Goal: Browse casually

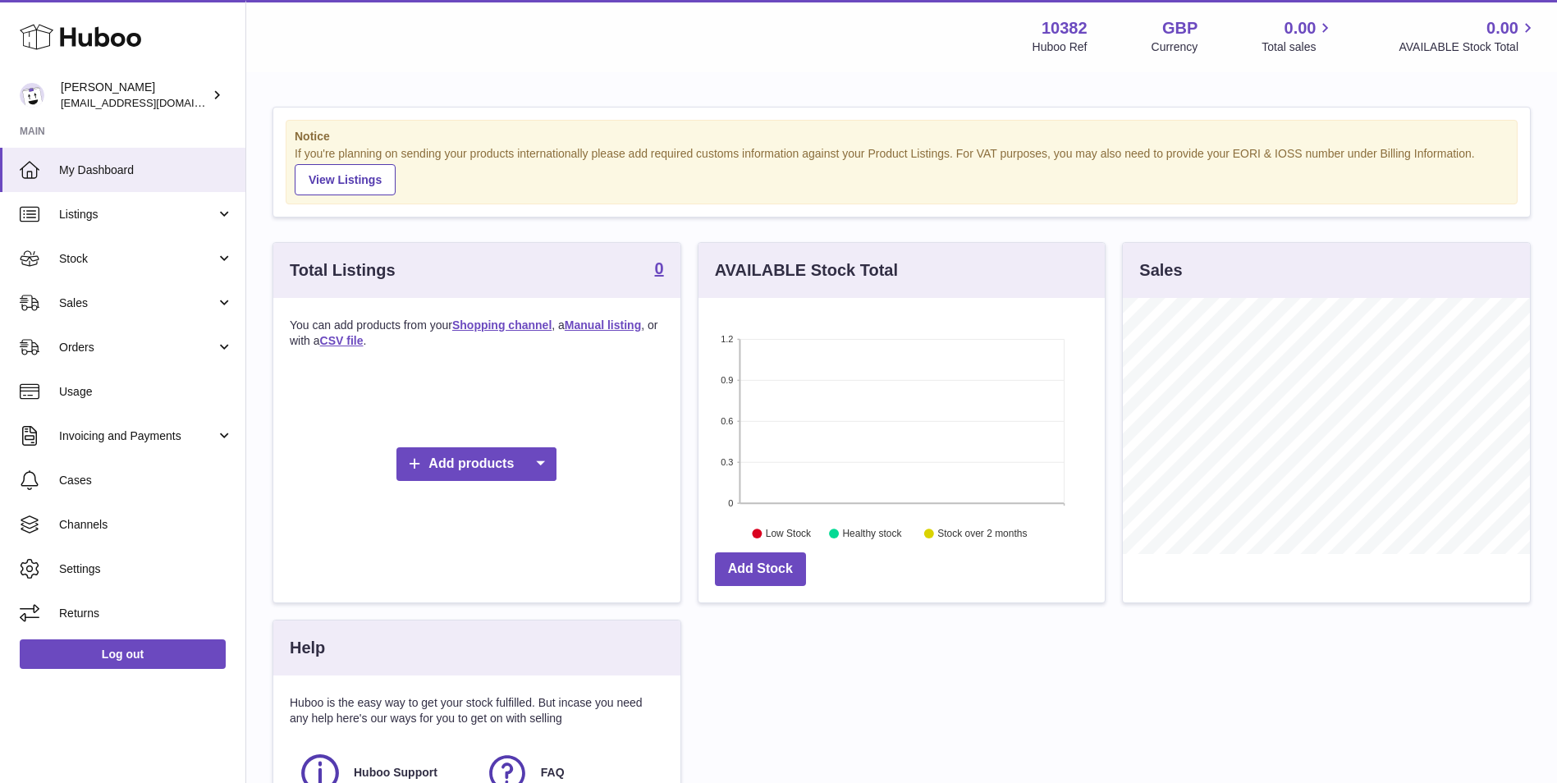
scroll to position [256, 406]
